Goal: Communication & Community: Answer question/provide support

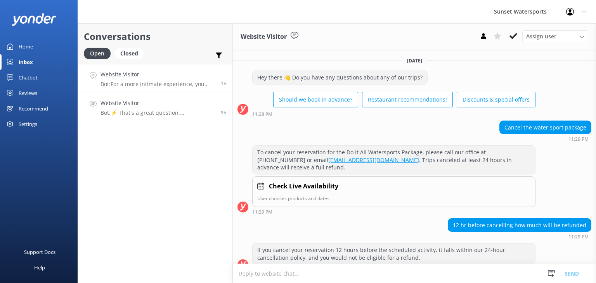
scroll to position [149, 0]
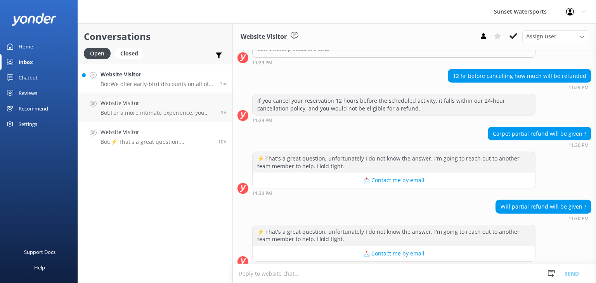
click at [145, 81] on p "Bot: We offer early-bird discounts on all of our morning trips. When you book d…" at bounding box center [157, 84] width 113 height 7
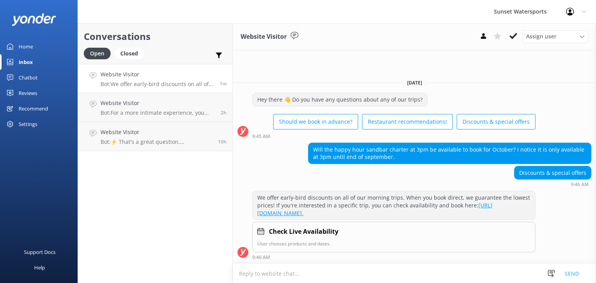
click at [251, 273] on textarea at bounding box center [414, 273] width 363 height 19
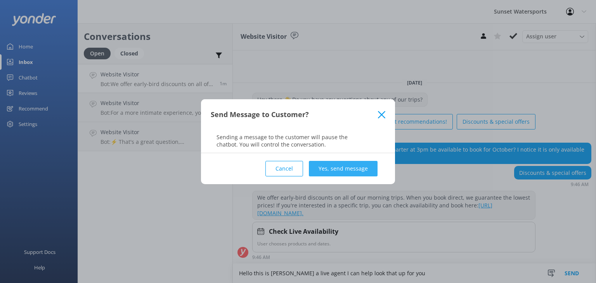
type textarea "Hello this is [PERSON_NAME] a live agent I can help look that up for you"
click at [338, 162] on button "Yes, send message" at bounding box center [343, 169] width 69 height 16
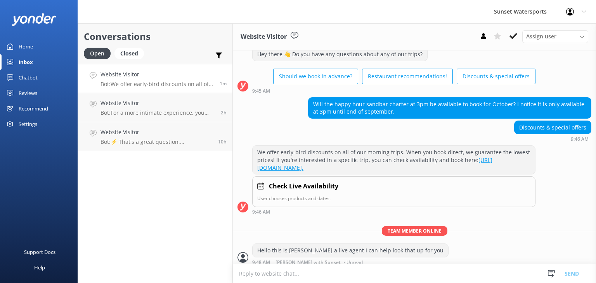
scroll to position [27, 0]
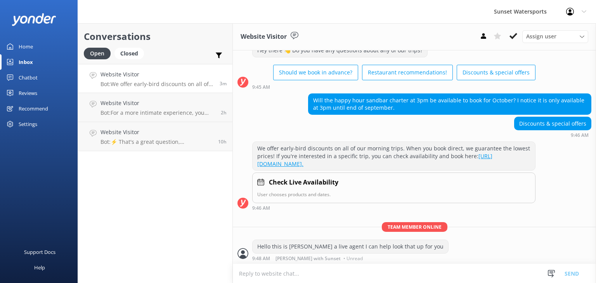
click at [266, 276] on textarea at bounding box center [414, 273] width 363 height 19
type textarea "T"
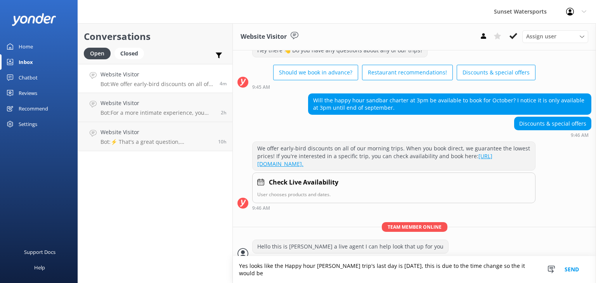
scroll to position [35, 0]
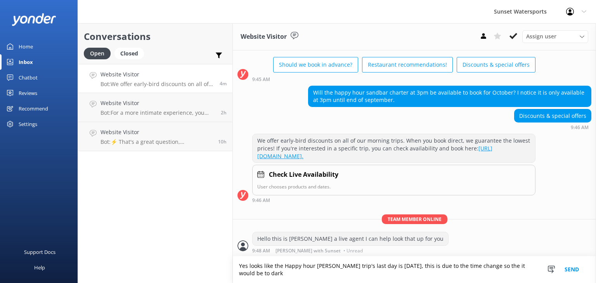
drag, startPoint x: 290, startPoint y: 274, endPoint x: 217, endPoint y: 253, distance: 75.7
click at [217, 253] on div "Conversations Open Closed Important Assigned to me Unassigned Website Visitor B…" at bounding box center [337, 153] width 518 height 260
drag, startPoint x: 298, startPoint y: 271, endPoint x: 206, endPoint y: 266, distance: 92.1
click at [206, 266] on div "Conversations Open Closed Important Assigned to me Unassigned Website Visitor B…" at bounding box center [337, 153] width 518 height 260
paste textarea "The final day for the Happy Hour Sandbar trip will be [DATE], due to the upcomi…"
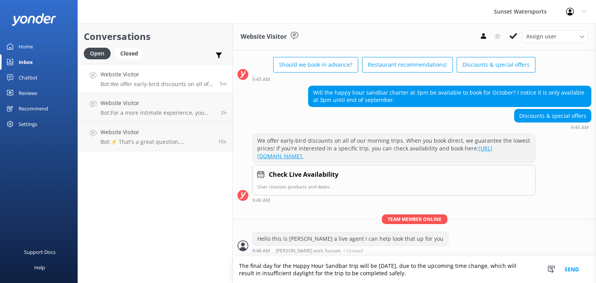
type textarea "The final day for the Happy Hour Sandbar trip will be [DATE], due to the upcomi…"
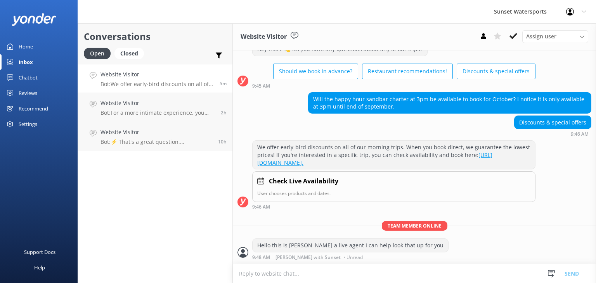
scroll to position [59, 0]
